Goal: Information Seeking & Learning: Learn about a topic

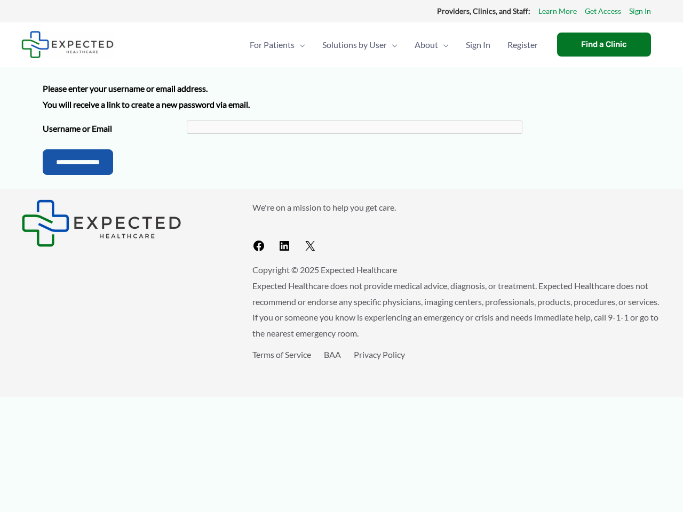
click at [341, 198] on div "We're on a mission to help you get care. Facebook LinkedIn X Copyright © 2025 E…" at bounding box center [341, 293] width 683 height 208
